Goal: Transaction & Acquisition: Subscribe to service/newsletter

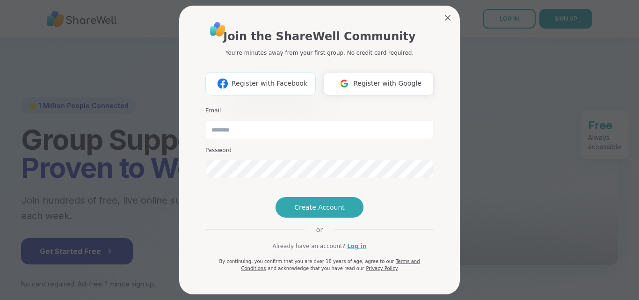
click at [282, 87] on button "Register with Facebook" at bounding box center [260, 83] width 110 height 23
